Goal: Find specific page/section: Find specific page/section

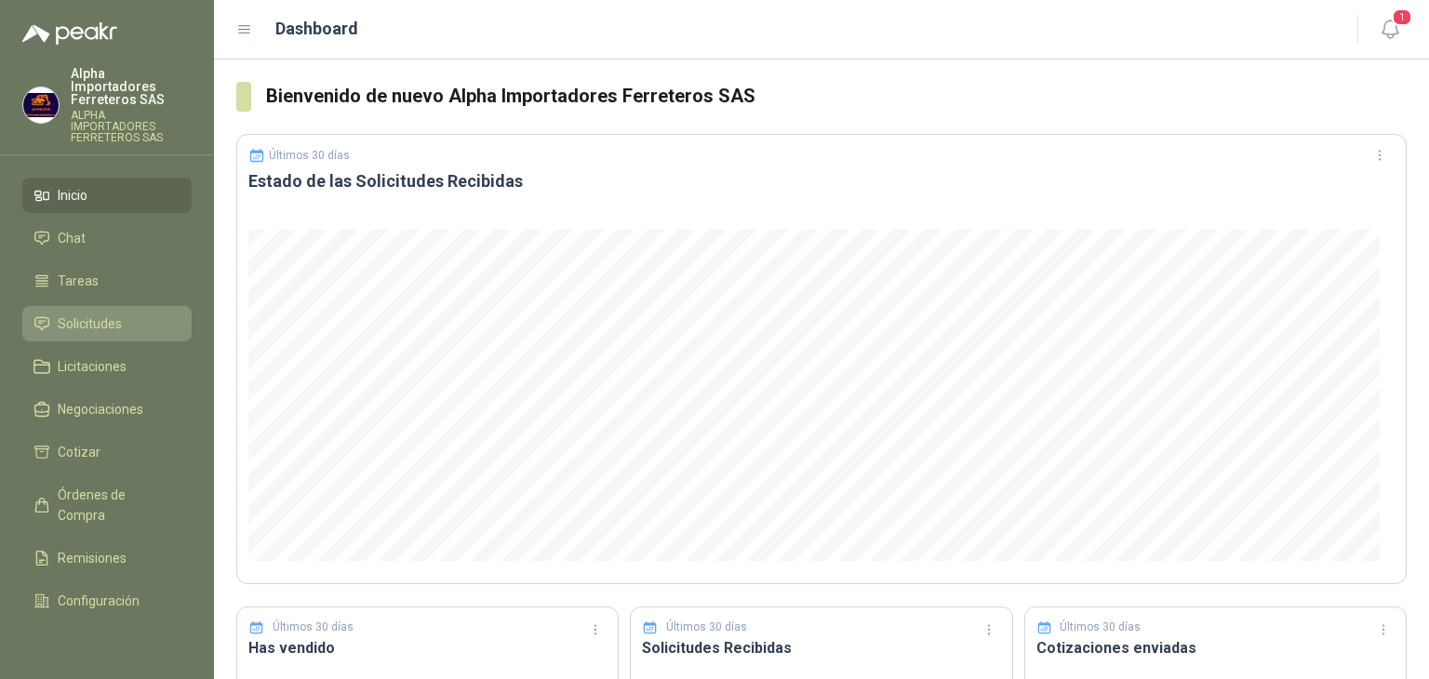
click at [65, 313] on span "Solicitudes" at bounding box center [90, 323] width 64 height 20
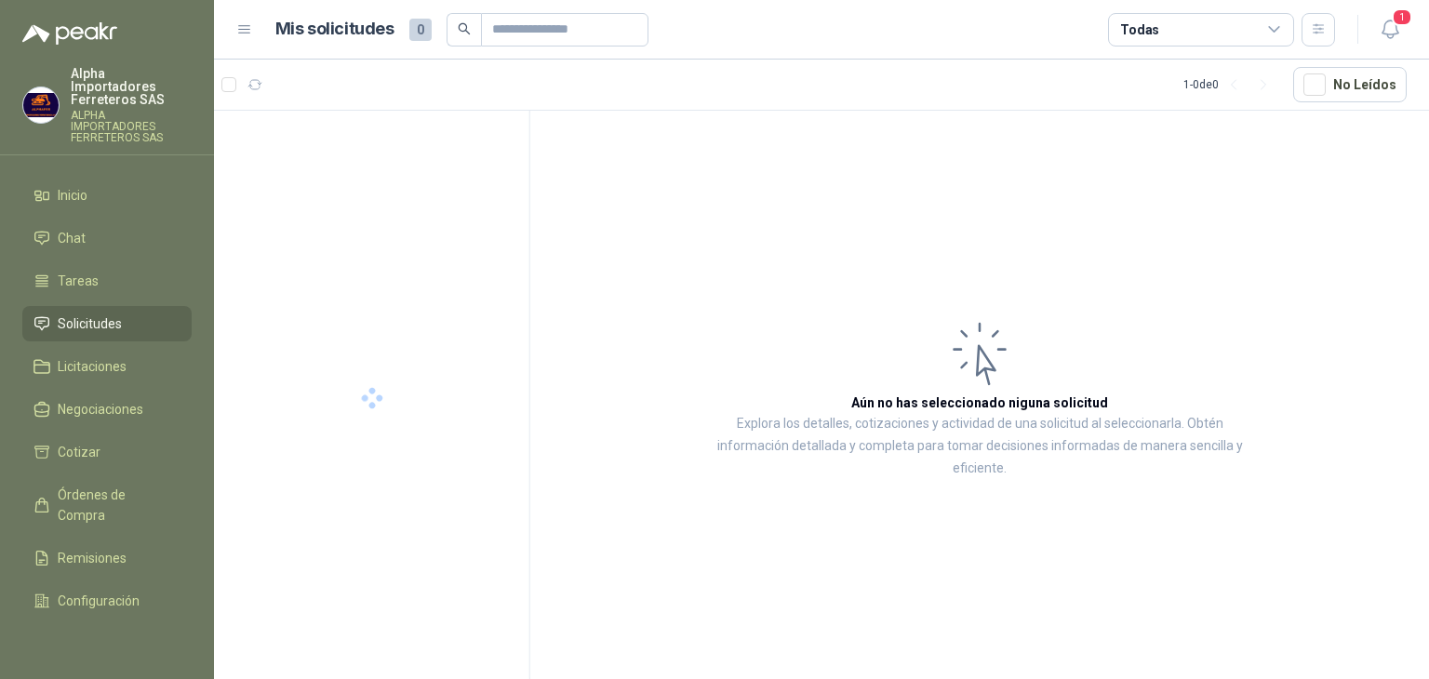
click at [1159, 27] on div "Todas" at bounding box center [1201, 29] width 186 height 33
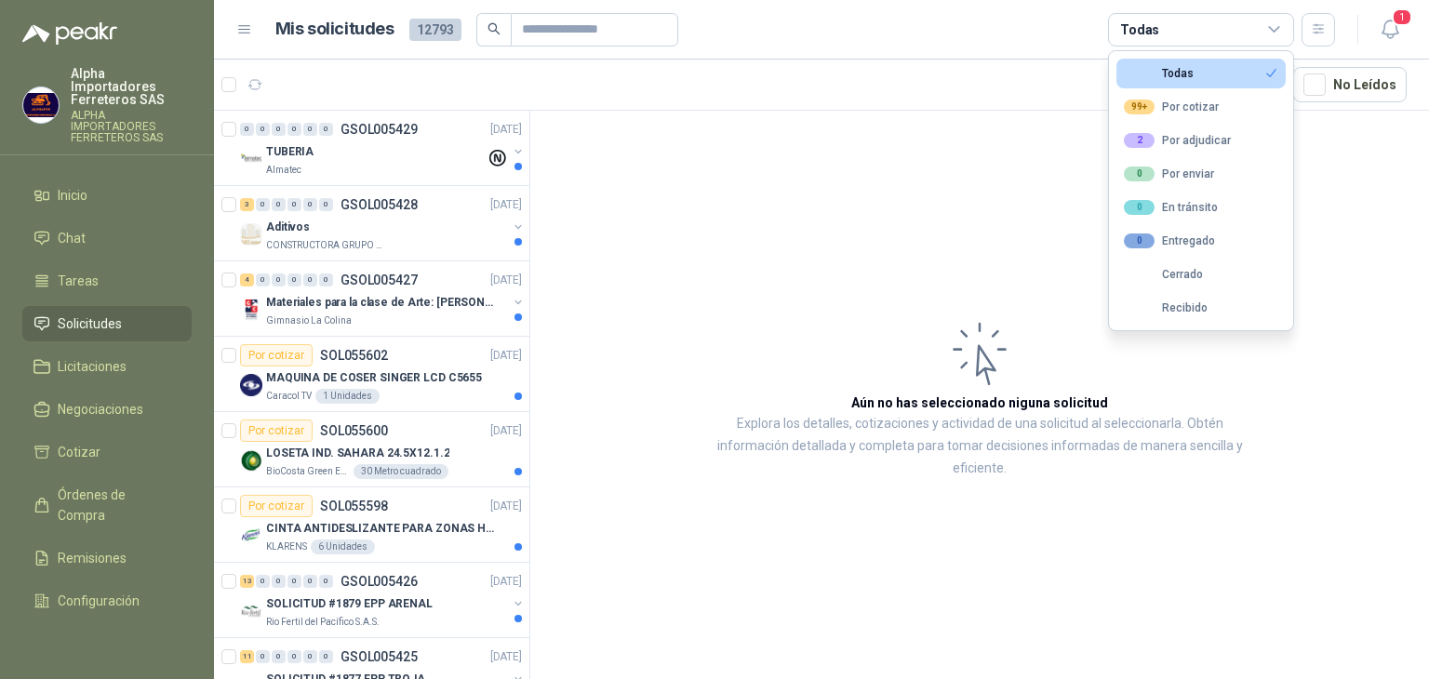
click at [1159, 27] on div "Todas" at bounding box center [1201, 29] width 186 height 33
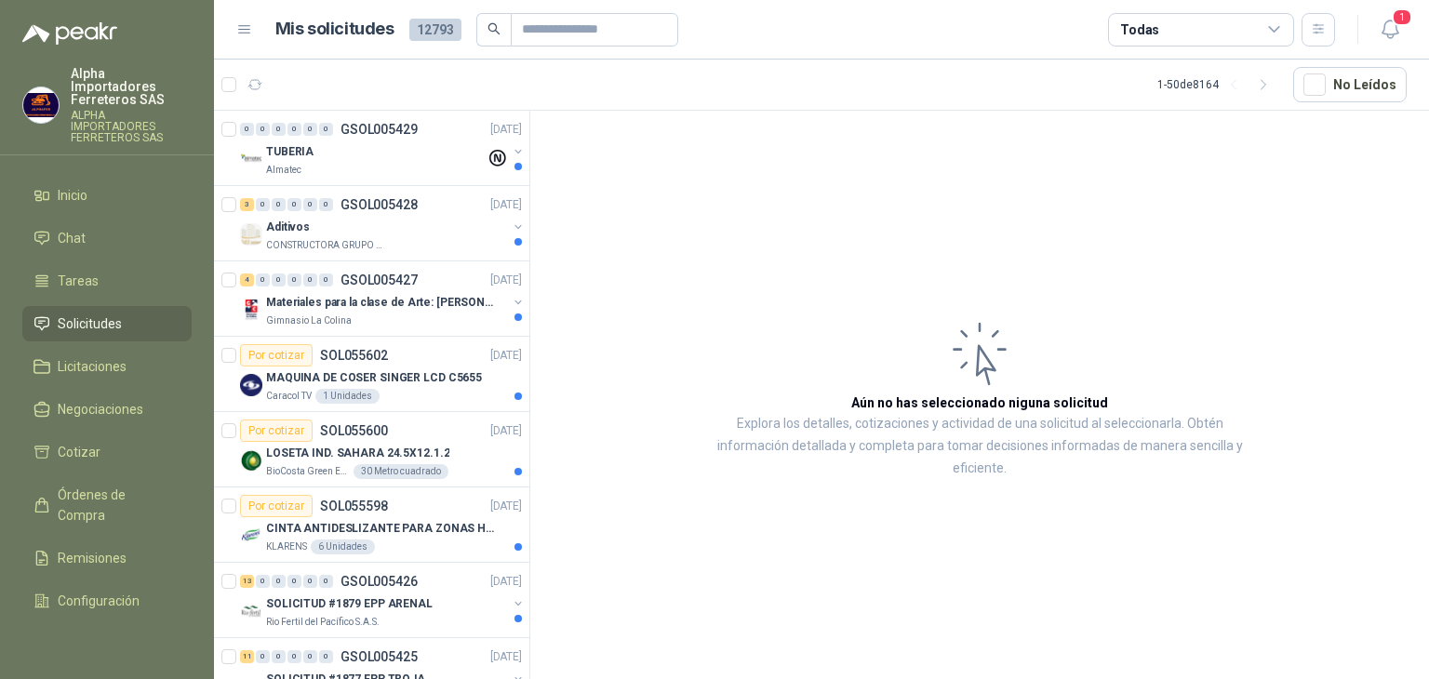
click at [1159, 27] on div "Todas" at bounding box center [1201, 29] width 186 height 33
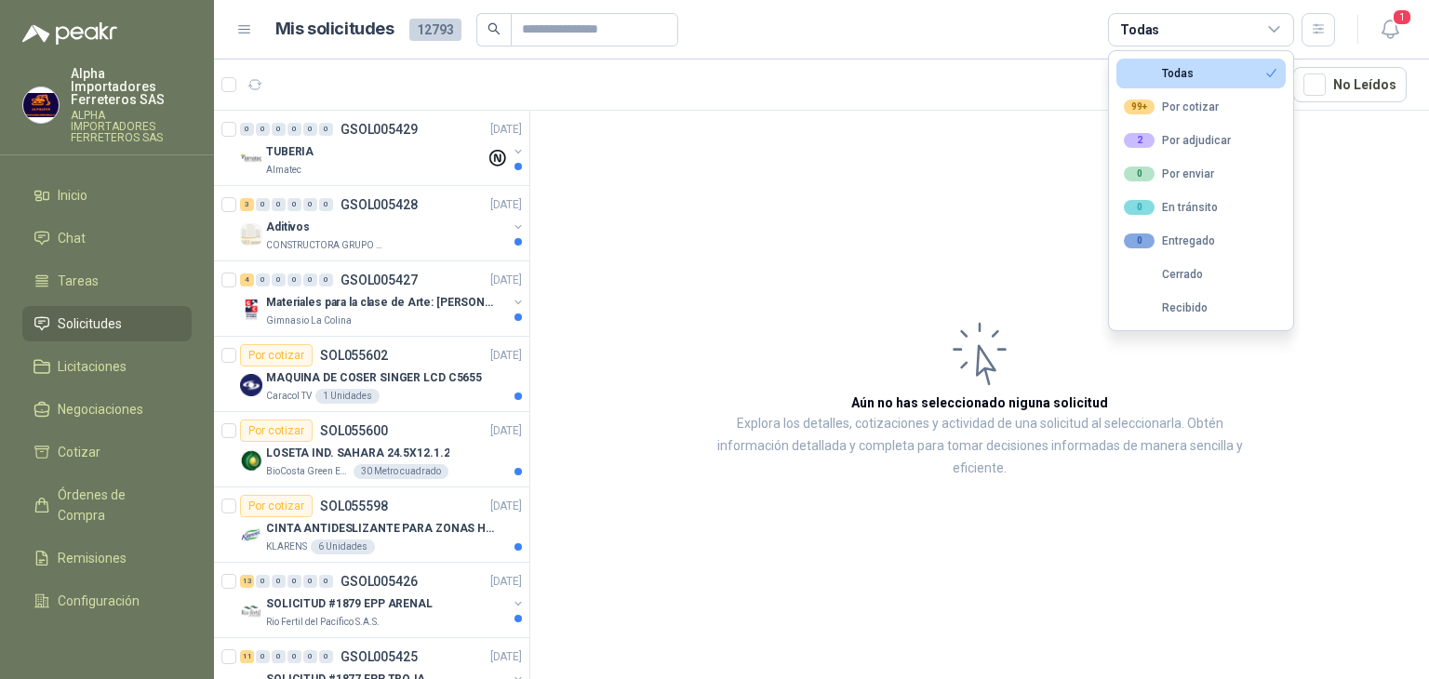
click at [1024, 20] on article "Mis solicitudes 12793 Todas" at bounding box center [805, 29] width 1060 height 33
